Goal: Task Accomplishment & Management: Complete application form

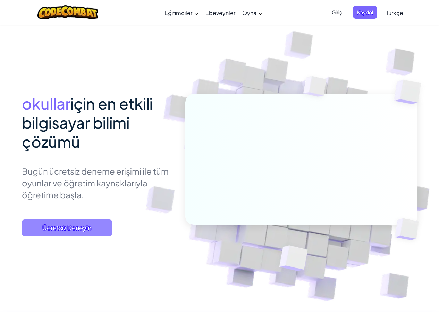
click at [79, 235] on span "Ücretsiz Deneyin" at bounding box center [67, 227] width 90 height 17
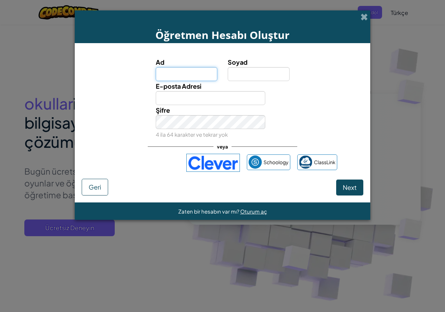
click at [192, 72] on input "Ad" at bounding box center [187, 74] width 62 height 14
type input "EMİRCAN"
click at [247, 74] on input "Soyad" at bounding box center [259, 74] width 62 height 14
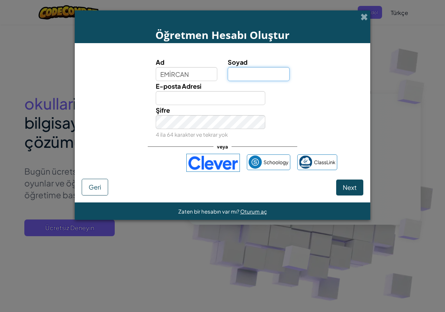
type input "TUAÇ"
click at [188, 102] on input "E-posta Adresi" at bounding box center [211, 98] width 110 height 14
type input "emircantuac126@gmail.com"
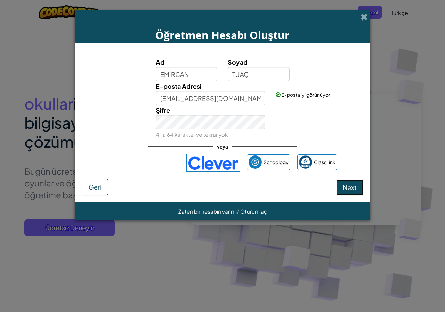
click at [357, 193] on button "Next" at bounding box center [349, 187] width 27 height 16
select select "Turkey"
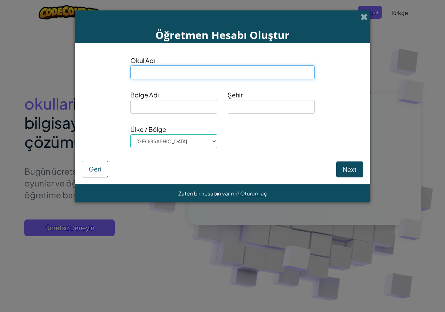
click at [181, 76] on input at bounding box center [222, 72] width 184 height 14
type input "o"
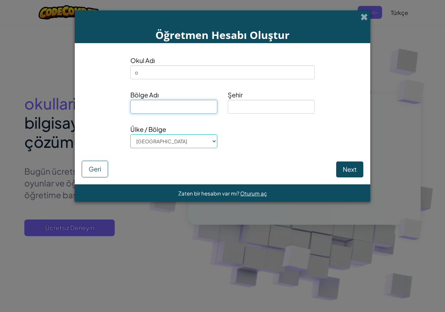
click at [171, 106] on input at bounding box center [173, 107] width 87 height 14
click at [246, 104] on input at bounding box center [271, 107] width 87 height 14
type input "s"
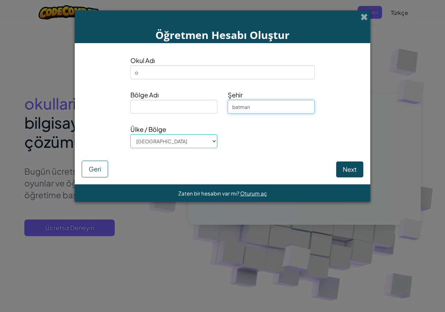
type input "batman"
click at [178, 108] on input at bounding box center [173, 107] width 87 height 14
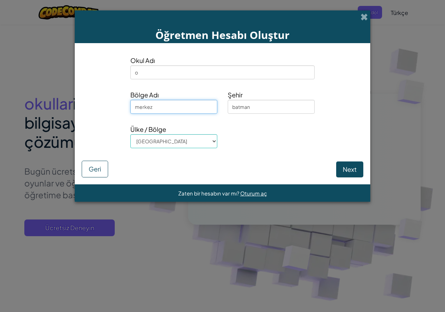
type input "merkez"
click at [173, 137] on select "Afghanistan Åland Islands Albania Algeria American Samoa Andorra Angola Anguill…" at bounding box center [173, 141] width 87 height 14
drag, startPoint x: 275, startPoint y: 151, endPoint x: 267, endPoint y: 138, distance: 15.5
click at [275, 151] on div "Ülke / Bölge Afghanistan Åland Islands Albania Algeria American Samoa Andorra A…" at bounding box center [222, 138] width 292 height 29
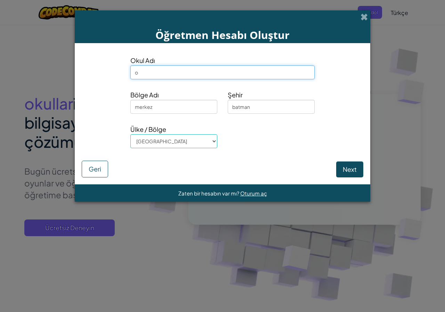
click at [189, 72] on input "o" at bounding box center [222, 72] width 184 height 14
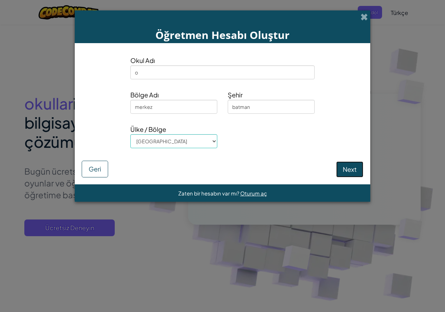
click at [349, 164] on button "Next" at bounding box center [349, 169] width 27 height 16
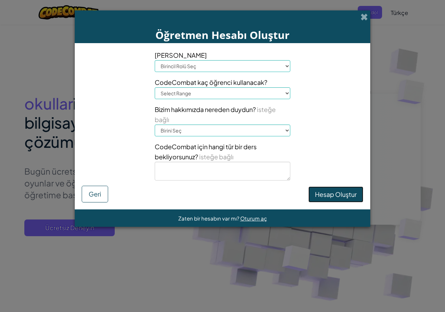
click at [353, 194] on button "Hesap Oluştur" at bounding box center [335, 194] width 55 height 16
click at [353, 186] on div "Ana Rolün Birincil Rolü Seç Müdür Ebeveyn Teknoloji koordinatörü Öğretmen Müfre…" at bounding box center [222, 117] width 292 height 135
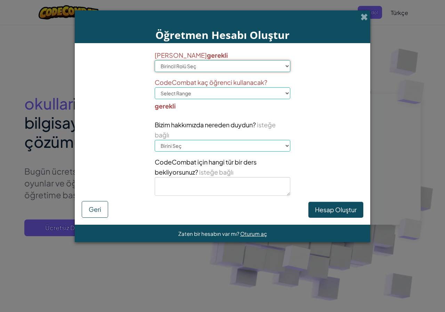
click at [210, 66] on select "Birincil Rolü Seç Müdür Ebeveyn Teknoloji koordinatörü Öğretmen Müfredat Uzmanı…" at bounding box center [222, 66] width 135 height 12
click at [155, 60] on select "Birincil Rolü Seç Müdür Ebeveyn Teknoloji koordinatörü Öğretmen Müfredat Uzmanı…" at bounding box center [222, 66] width 135 height 12
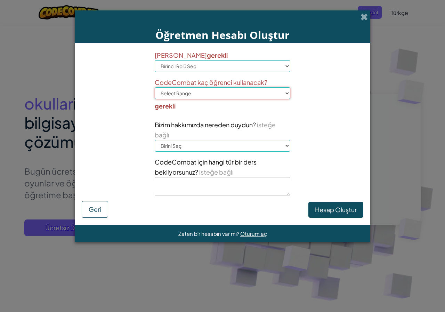
click at [182, 94] on select "Select Range 1-10 11-50 51-100 101-200 201-500 501-1000 1000+" at bounding box center [222, 93] width 135 height 12
click at [181, 92] on select "Select Range 1-10 11-50 51-100 101-200 201-500 501-1000 1000+" at bounding box center [222, 93] width 135 height 12
click at [188, 96] on select "Select Range 1-10 11-50 51-100 101-200 201-500 501-1000 1000+" at bounding box center [222, 93] width 135 height 12
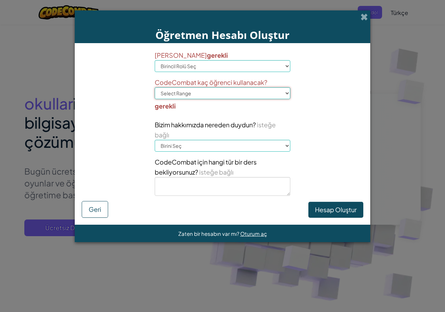
click at [188, 96] on select "Select Range 1-10 11-50 51-100 101-200 201-500 501-1000 1000+" at bounding box center [222, 93] width 135 height 12
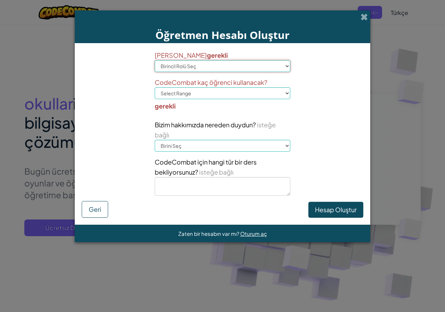
click at [225, 71] on select "Birincil Rolü Seç Müdür Ebeveyn Teknoloji koordinatörü Öğretmen Müfredat Uzmanı…" at bounding box center [222, 66] width 135 height 12
click at [196, 62] on select "Birincil Rolü Seç Müdür Ebeveyn Teknoloji koordinatörü Öğretmen Müfredat Uzmanı…" at bounding box center [222, 66] width 135 height 12
select select "Teacher"
click at [155, 60] on select "Birincil Rolü Seç Müdür Ebeveyn Teknoloji koordinatörü Öğretmen Müfredat Uzmanı…" at bounding box center [222, 66] width 135 height 12
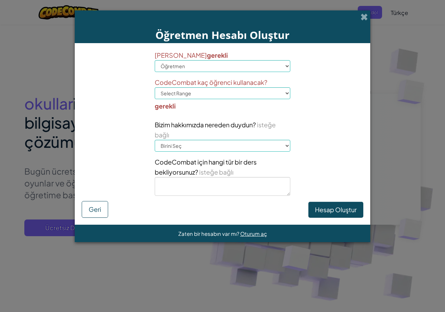
click at [190, 113] on div "CodeCombat kaç öğrenci kullanacak? Select Range 1-10 11-50 51-100 101-200 201-5…" at bounding box center [222, 95] width 135 height 37
click at [190, 98] on select "Select Range 1-10 11-50 51-100 101-200 201-500 501-1000 1000+" at bounding box center [222, 93] width 135 height 12
select select "1-10"
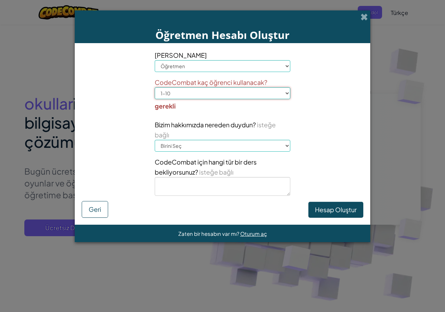
click at [155, 87] on select "Select Range 1-10 11-50 51-100 101-200 201-500 501-1000 1000+" at bounding box center [222, 93] width 135 height 12
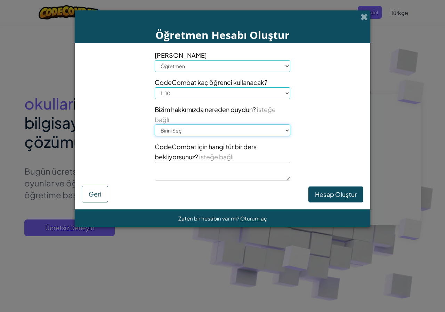
click at [182, 130] on select "Birini Seç Konferans (örneğin ISTE) Code.org/Hour of Code Bir öğretmen Bir yöne…" at bounding box center [222, 130] width 135 height 12
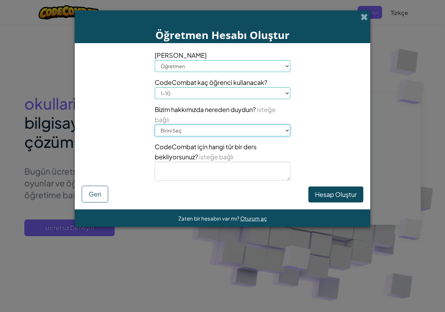
click at [182, 130] on select "Birini Seç Konferans (örneğin ISTE) Code.org/Hour of Code Bir öğretmen Bir yöne…" at bounding box center [222, 130] width 135 height 12
select select "Code.org/Hour of Code"
click at [155, 124] on select "Birini Seç Konferans (örneğin ISTE) Code.org/Hour of Code Bir öğretmen Bir yöne…" at bounding box center [222, 130] width 135 height 12
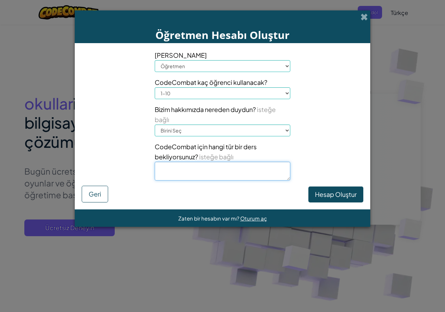
drag, startPoint x: 182, startPoint y: 136, endPoint x: 184, endPoint y: 163, distance: 27.2
click at [184, 163] on textarea at bounding box center [222, 171] width 135 height 19
click at [375, 195] on div "Öğretmen Hesabı Oluştur Ana Rolün Birincil Rolü Seç Müdür Ebeveyn Teknoloji koo…" at bounding box center [222, 156] width 445 height 312
click at [344, 191] on button "Hesap Oluştur" at bounding box center [335, 194] width 55 height 16
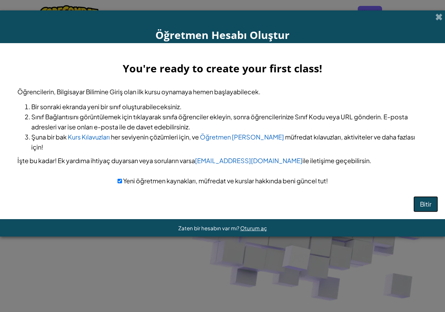
click at [429, 201] on button "Bitir" at bounding box center [425, 204] width 25 height 16
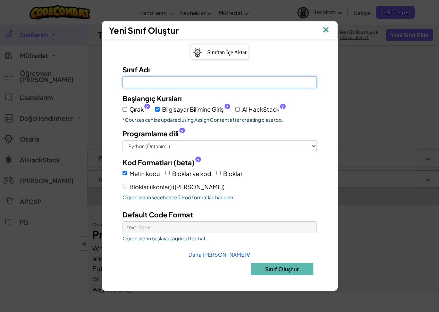
click at [165, 84] on input "Sınıf Adı [PERSON_NAME]" at bounding box center [220, 82] width 195 height 12
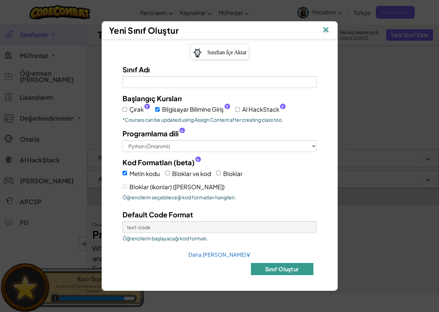
click at [281, 269] on button "Sınıf Oluştur" at bounding box center [282, 269] width 63 height 12
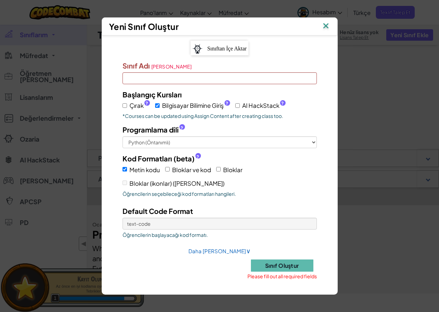
click at [220, 80] on input "Sınıf Adı [PERSON_NAME]" at bounding box center [220, 78] width 195 height 12
drag, startPoint x: 197, startPoint y: 128, endPoint x: 198, endPoint y: 147, distance: 18.4
click at [197, 130] on label "Programlama dili ?" at bounding box center [220, 129] width 195 height 10
click at [197, 136] on select "Python (Öntanımlı) JavaScript C++ [GEOGRAPHIC_DATA] (Deneysel)" at bounding box center [220, 142] width 195 height 12
click at [198, 147] on select "Python (Öntanımlı) JavaScript C++ [GEOGRAPHIC_DATA] (Deneysel)" at bounding box center [220, 142] width 195 height 12
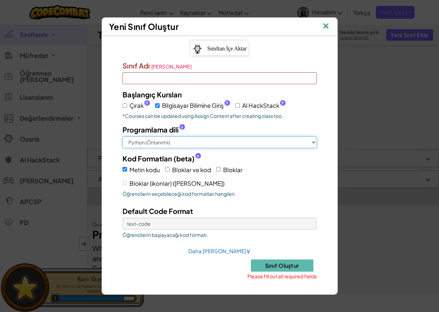
click at [123, 136] on select "Python (Öntanımlı) JavaScript C++ [GEOGRAPHIC_DATA] (Deneysel)" at bounding box center [220, 142] width 195 height 12
click at [157, 217] on div "Default Code Format text-code Öğrencilerin başlayacağı kod formatı." at bounding box center [219, 224] width 205 height 36
click at [199, 79] on input "Sınıf Adı [PERSON_NAME]" at bounding box center [220, 78] width 195 height 12
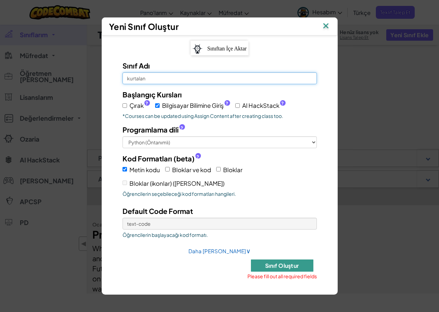
type input "kurtalan"
click at [277, 269] on button "Sınıf Oluştur" at bounding box center [282, 265] width 63 height 12
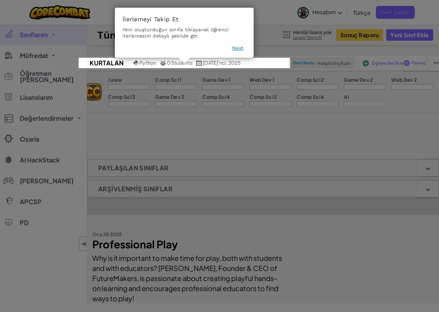
click at [259, 74] on icon at bounding box center [222, 156] width 445 height 312
click at [207, 115] on icon at bounding box center [222, 156] width 445 height 312
click at [232, 51] on button "Next" at bounding box center [237, 47] width 11 height 7
click at [232, 51] on icon at bounding box center [222, 156] width 445 height 312
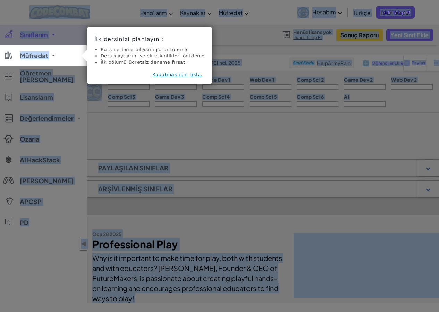
click at [182, 77] on button "Kapatmak için tıkla." at bounding box center [178, 74] width 50 height 7
click at [182, 77] on div "Comp Sci 1" at bounding box center [176, 80] width 42 height 7
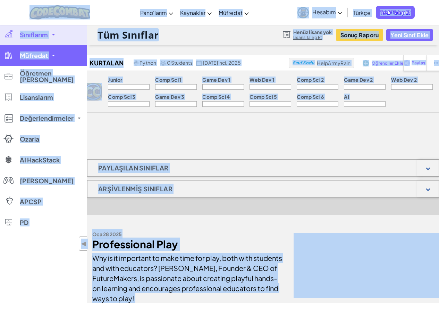
click at [15, 55] on link "Müfredat" at bounding box center [43, 55] width 87 height 21
click at [19, 55] on link "Müfredat" at bounding box center [43, 55] width 87 height 21
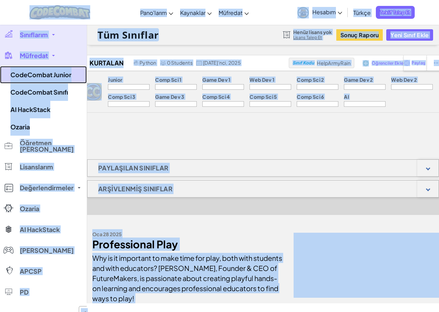
click at [50, 74] on link "CodeCombat Junior" at bounding box center [43, 74] width 87 height 17
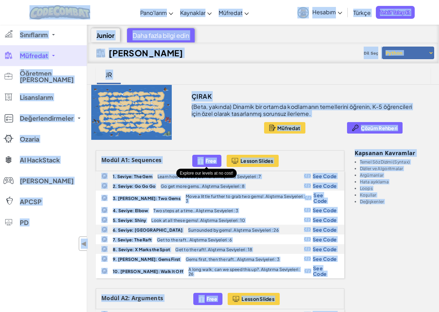
click at [199, 162] on img at bounding box center [201, 161] width 6 height 8
click at [203, 163] on img at bounding box center [201, 161] width 6 height 8
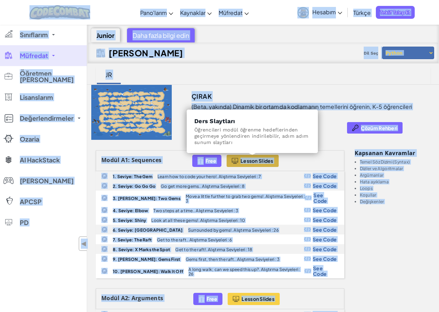
click at [246, 158] on span "Lesson Slides" at bounding box center [257, 161] width 33 height 6
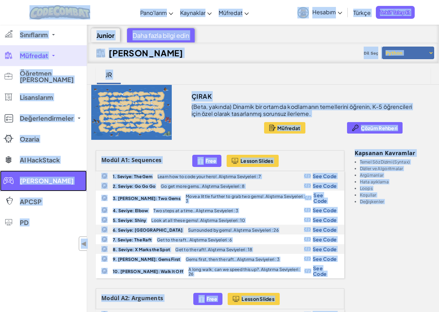
click at [20, 180] on span "[PERSON_NAME]" at bounding box center [47, 181] width 54 height 6
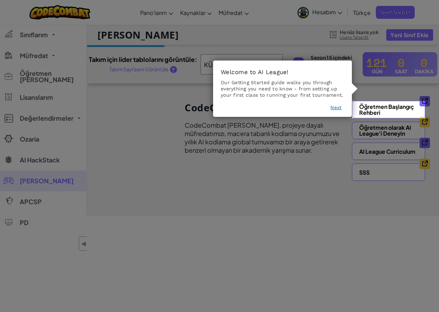
click at [300, 145] on icon at bounding box center [222, 156] width 445 height 312
click at [383, 105] on link "Öğretmen Başlangıç Rehberi" at bounding box center [388, 109] width 73 height 17
click at [278, 201] on icon at bounding box center [222, 156] width 445 height 312
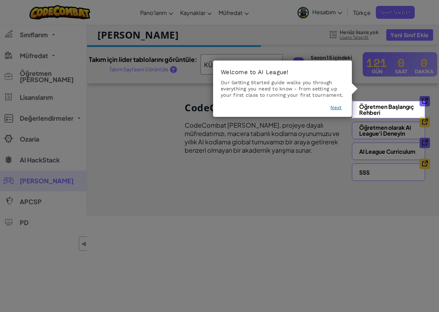
click at [360, 174] on icon at bounding box center [222, 156] width 445 height 312
click at [407, 104] on link "Öğretmen Başlangıç Rehberi" at bounding box center [388, 109] width 73 height 17
click at [339, 183] on icon at bounding box center [222, 156] width 445 height 312
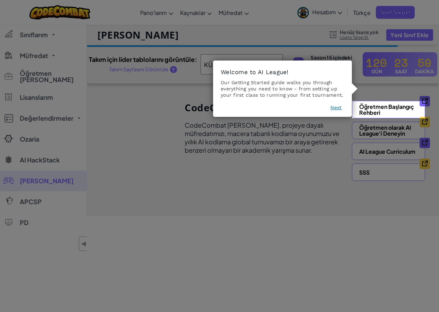
click at [323, 208] on icon at bounding box center [222, 156] width 445 height 312
click at [332, 107] on button "Next" at bounding box center [336, 107] width 11 height 7
click at [332, 107] on icon at bounding box center [222, 156] width 445 height 312
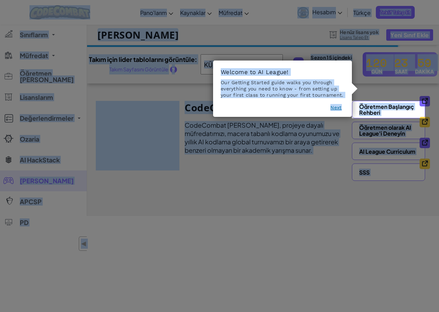
click at [332, 107] on icon at bounding box center [222, 156] width 445 height 312
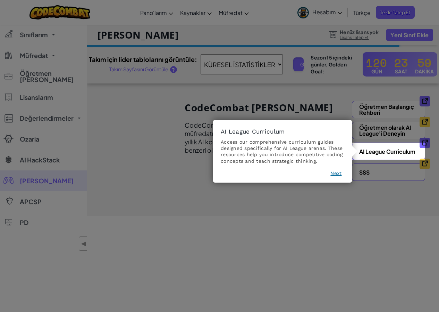
click at [332, 177] on footer "Next" at bounding box center [283, 175] width 124 height 10
click at [333, 177] on footer "Next" at bounding box center [283, 175] width 124 height 10
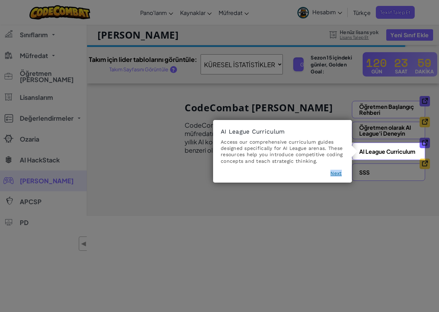
click at [337, 175] on button "Next" at bounding box center [336, 173] width 11 height 7
click at [337, 175] on icon at bounding box center [222, 156] width 445 height 312
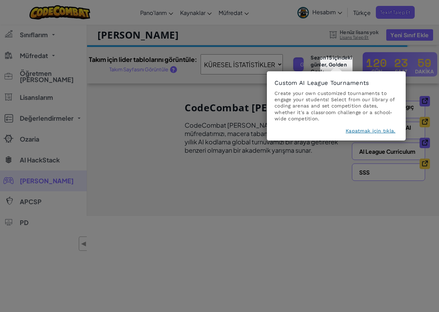
click at [366, 129] on button "Kapatmak için tıkla." at bounding box center [371, 130] width 50 height 7
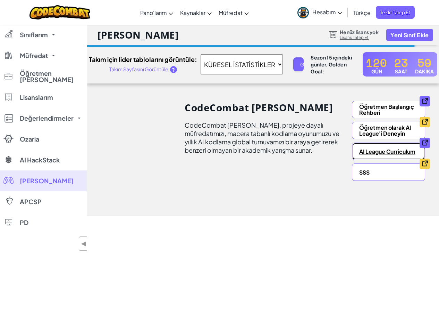
click at [385, 156] on link "AI League Curriculum" at bounding box center [388, 150] width 73 height 17
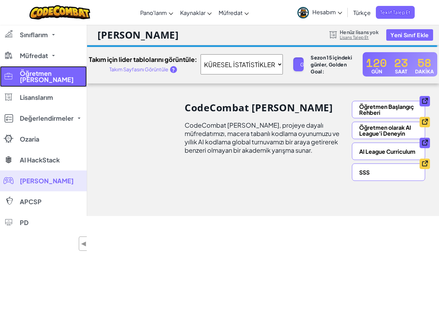
click at [68, 81] on link "Öğretmen [PERSON_NAME]" at bounding box center [43, 76] width 87 height 21
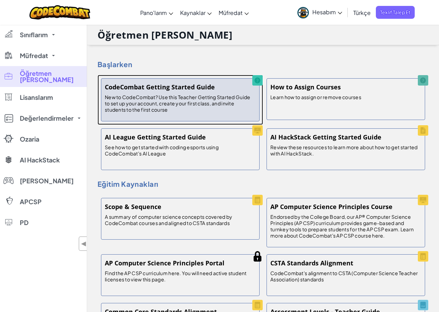
click at [191, 93] on div "CodeCombat Getting Started Guide New to CodeCombat? Use this Teacher Getting St…" at bounding box center [180, 99] width 159 height 43
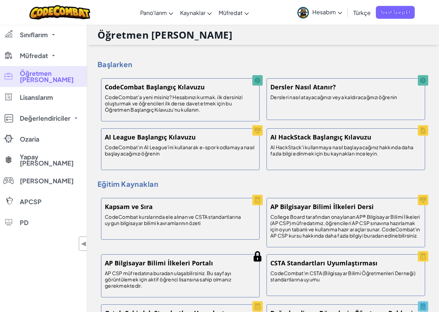
click at [317, 53] on div "Başlarken CodeCombat Başlangıç ​​Kılavuzu CodeCombat'a yeni misiniz? Hesabınızı…" at bounding box center [263, 102] width 331 height 142
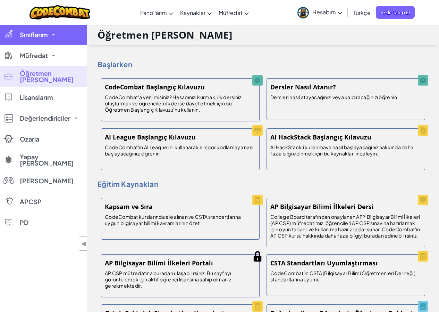
click at [47, 35] on font "Sınıflarım" at bounding box center [34, 35] width 28 height 8
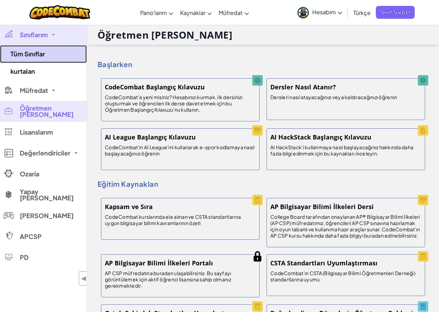
click at [35, 52] on font "Tüm Sınıflar" at bounding box center [27, 54] width 35 height 8
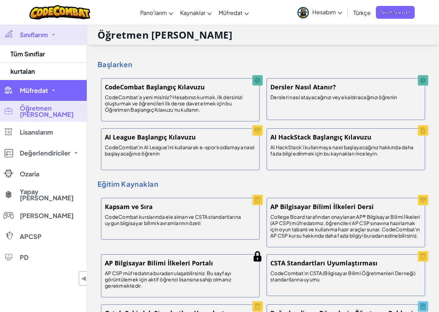
click at [35, 86] on font "Müfredat" at bounding box center [34, 90] width 28 height 8
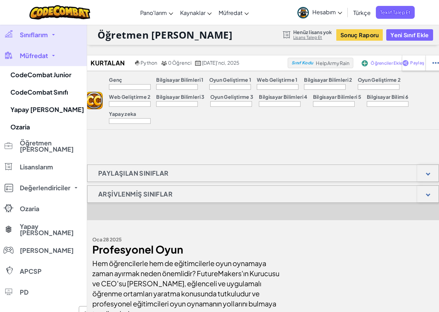
click at [308, 198] on div "Arşivlenmiş Sınıflar" at bounding box center [263, 193] width 352 height 17
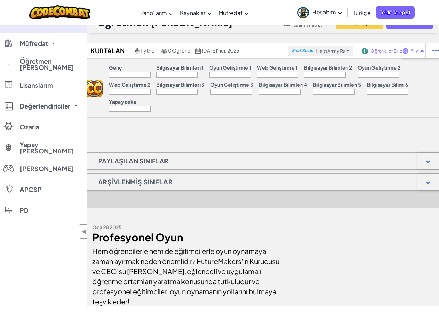
scroll to position [8, 0]
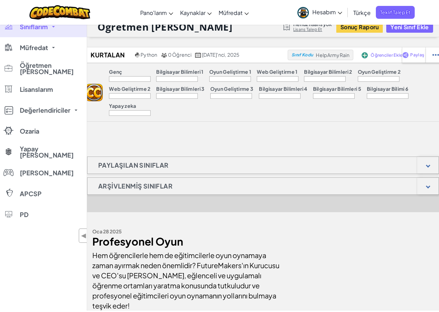
click at [423, 80] on div "Genç Bilgisayar Bilimleri 1 Oyun Geliştirme 1 Web Geliştirme 1 Bilgisayar Bilim…" at bounding box center [274, 92] width 343 height 58
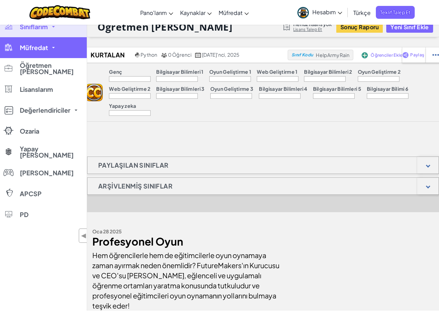
click at [50, 39] on link "Müfredat" at bounding box center [43, 47] width 87 height 21
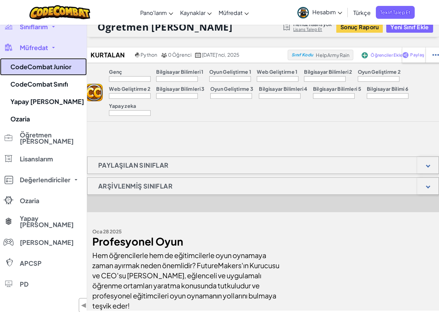
click at [64, 70] on font "CodeCombat Junior" at bounding box center [40, 67] width 61 height 8
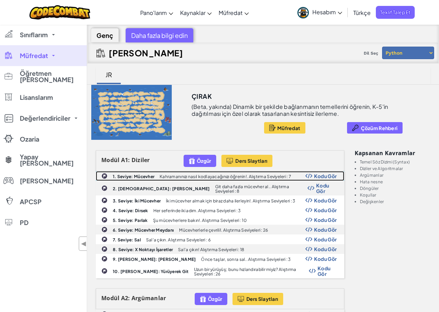
click at [224, 178] on font "Kahramanınızı nasıl kodlayacağınızı öğrenin!. Alıştırma Seviyeleri : 7" at bounding box center [226, 176] width 132 height 5
click at [154, 179] on div "1. Seviye: Mücevher Kahramanınızı nasıl kodlayacağınızı öğrenin!. Alıştırma Sev…" at bounding box center [220, 175] width 248 height 9
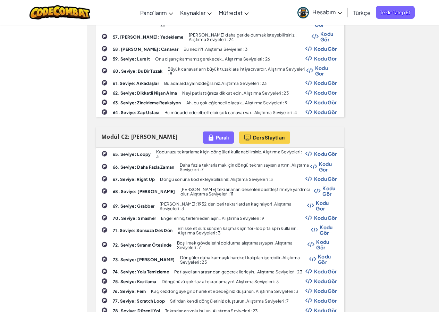
scroll to position [973, 0]
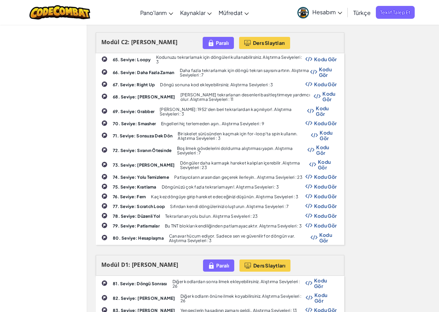
click at [153, 223] on font "79. Seviye: Patlamalar" at bounding box center [136, 225] width 47 height 5
click at [166, 213] on font "Tekrarlanan yolu bulun. Alıştırma Seviyeleri : 23" at bounding box center [211, 215] width 92 height 5
click at [189, 223] on font "Bu TNT blokları kendiliğinden patlamayacaktır. Alıştırma Seviyeleri : 3" at bounding box center [233, 225] width 137 height 5
click at [190, 223] on font "Bu TNT blokları kendiliğinden patlamayacaktır. Alıştırma Seviyeleri : 3" at bounding box center [233, 225] width 137 height 5
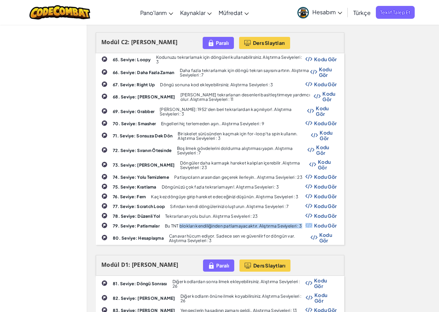
click at [190, 223] on font "Bu TNT blokları kendiliğinden patlamayacaktır. Alıştırma Seviyeleri : 3" at bounding box center [233, 225] width 137 height 5
click at [150, 223] on font "79. Seviye: Patlamalar" at bounding box center [136, 225] width 47 height 5
click at [125, 223] on font "79. Seviye: Patlamalar" at bounding box center [136, 225] width 47 height 5
click at [124, 223] on font "79. Seviye: Patlamalar" at bounding box center [136, 225] width 47 height 5
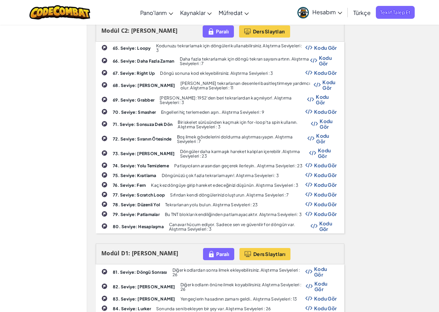
scroll to position [871, 0]
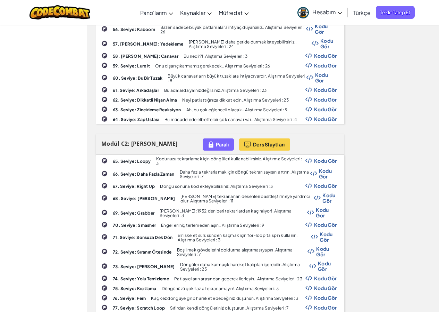
drag, startPoint x: 438, startPoint y: 71, endPoint x: 438, endPoint y: 60, distance: 10.8
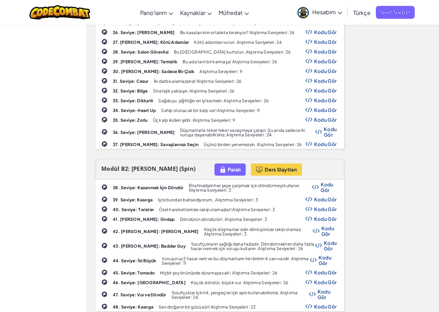
scroll to position [455, 0]
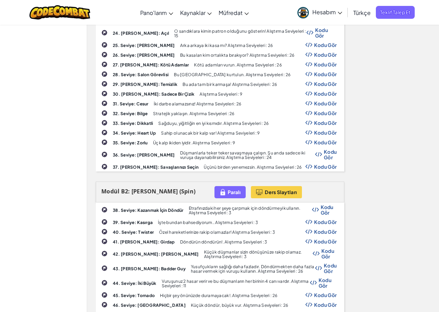
click at [121, 239] on font "41. [PERSON_NAME]: Girdap" at bounding box center [144, 241] width 62 height 5
click at [127, 227] on div "40. Seviye: Twister Özel hareketlerinize rakip olamazlar! Alıştırma Seviyeleri …" at bounding box center [220, 231] width 248 height 9
click at [175, 121] on font "Sağduyu, yiğitliğin en iyi kısmıdır. Alıştırma Seviyeleri : 26" at bounding box center [213, 123] width 110 height 5
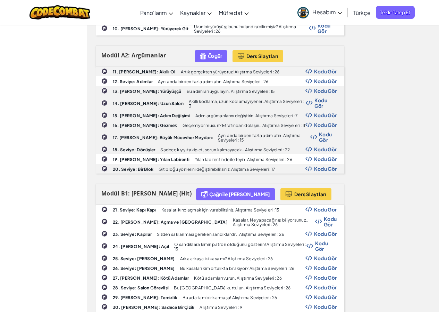
scroll to position [291, 0]
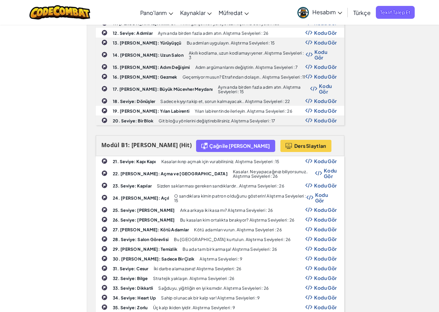
click at [106, 274] on img at bounding box center [104, 277] width 6 height 6
click at [116, 285] on font "33. Seviye: Dikkatli" at bounding box center [133, 287] width 40 height 5
click at [137, 285] on font "33. Seviye: Dikkatli" at bounding box center [133, 287] width 40 height 5
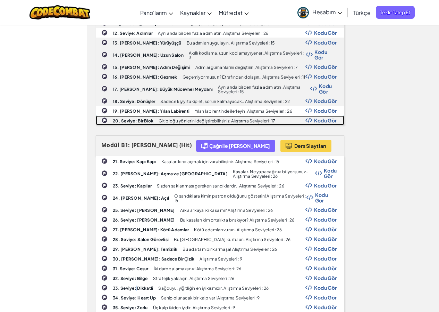
click at [137, 116] on div "20. Seviye: Bir Blok Git bloğu yönlerini değiştirebilirsiniz. Alıştırma Seviyel…" at bounding box center [220, 120] width 248 height 9
